Goal: Obtain resource: Obtain resource

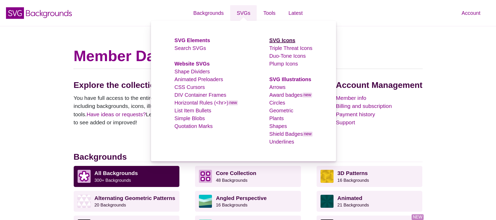
click at [284, 41] on strong "SVG Icons" at bounding box center [282, 40] width 26 height 6
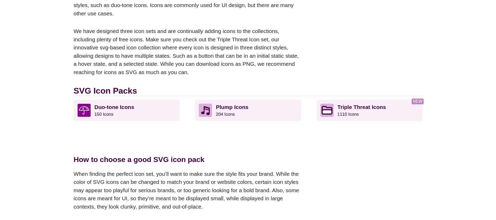
scroll to position [88, 0]
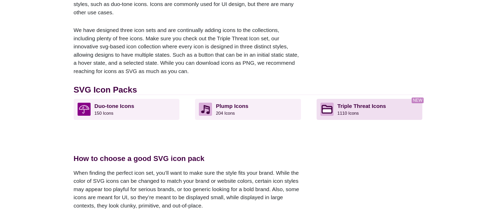
click at [345, 104] on strong "Triple Threat Icons" at bounding box center [361, 106] width 49 height 6
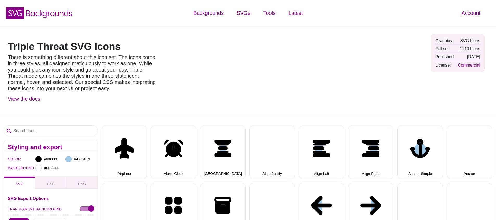
select select "triple threat"
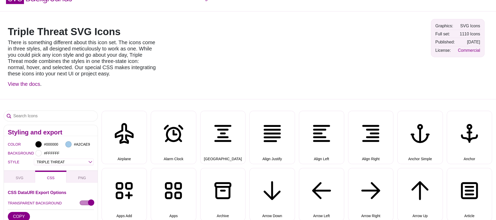
scroll to position [89, 0]
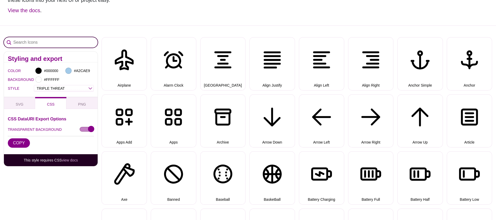
click at [63, 45] on input "Search Icons" at bounding box center [51, 42] width 94 height 10
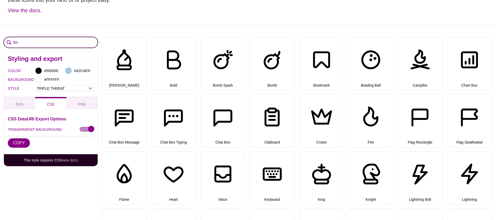
type input "b"
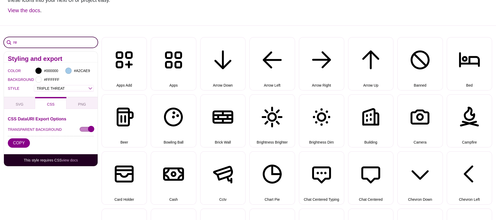
type input "r"
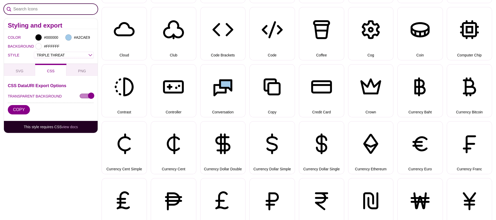
scroll to position [869, 0]
